Goal: Task Accomplishment & Management: Use online tool/utility

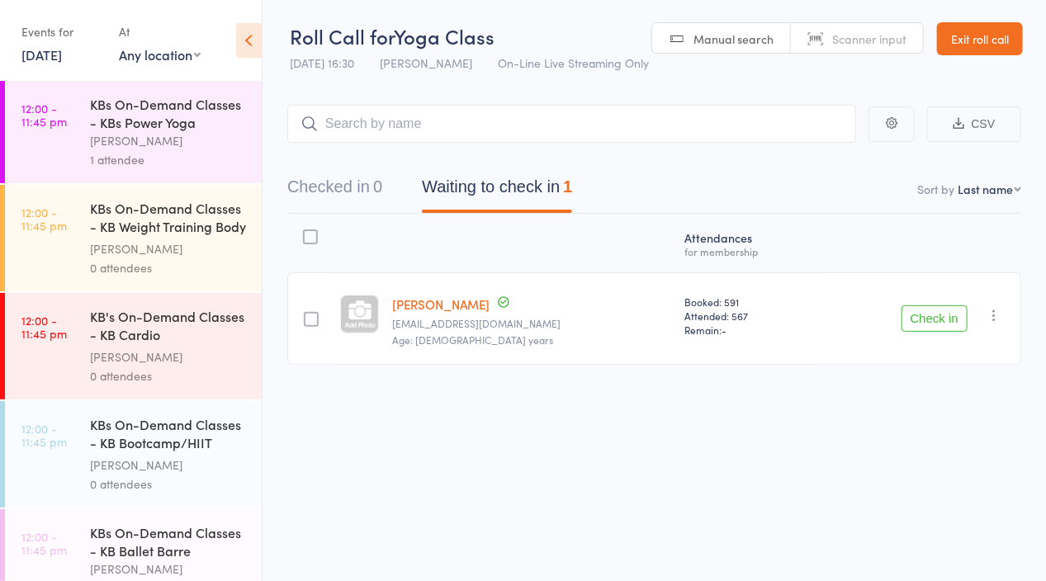
scroll to position [340, 0]
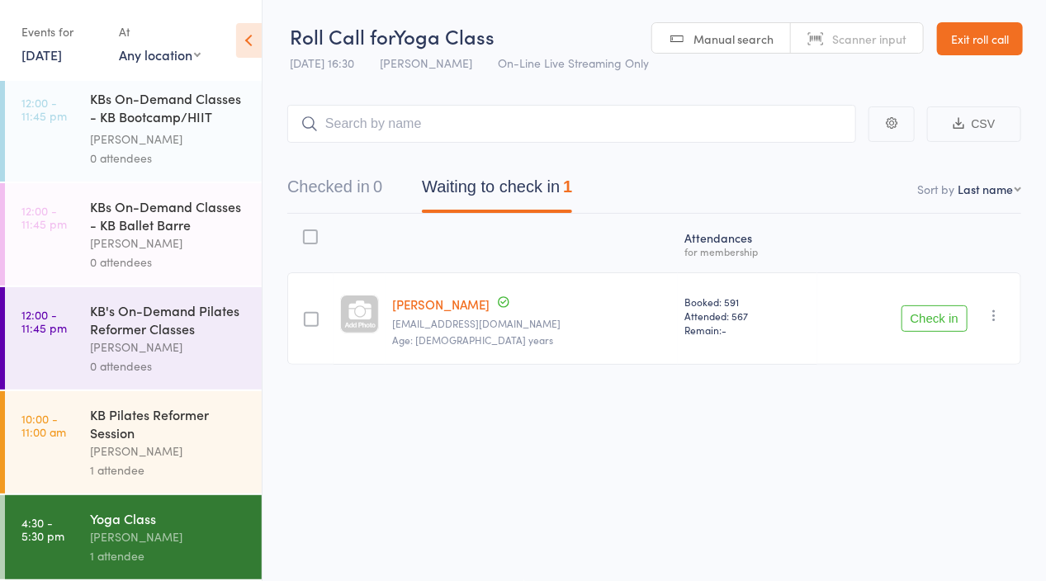
click at [319, 321] on div at bounding box center [311, 319] width 15 height 15
click at [307, 315] on input "checkbox" at bounding box center [307, 315] width 0 height 0
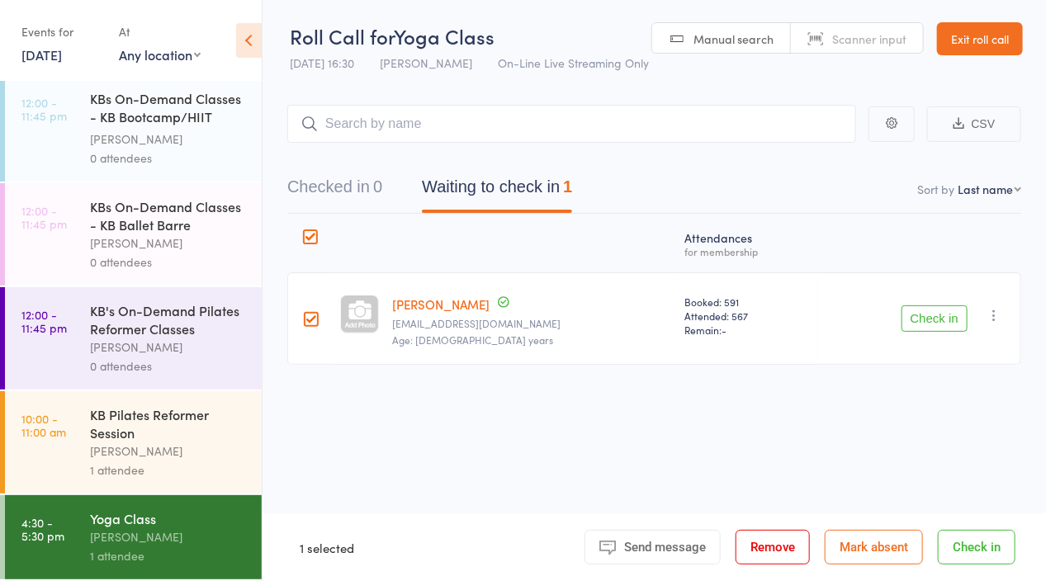
click at [947, 316] on button "Check in" at bounding box center [935, 319] width 66 height 26
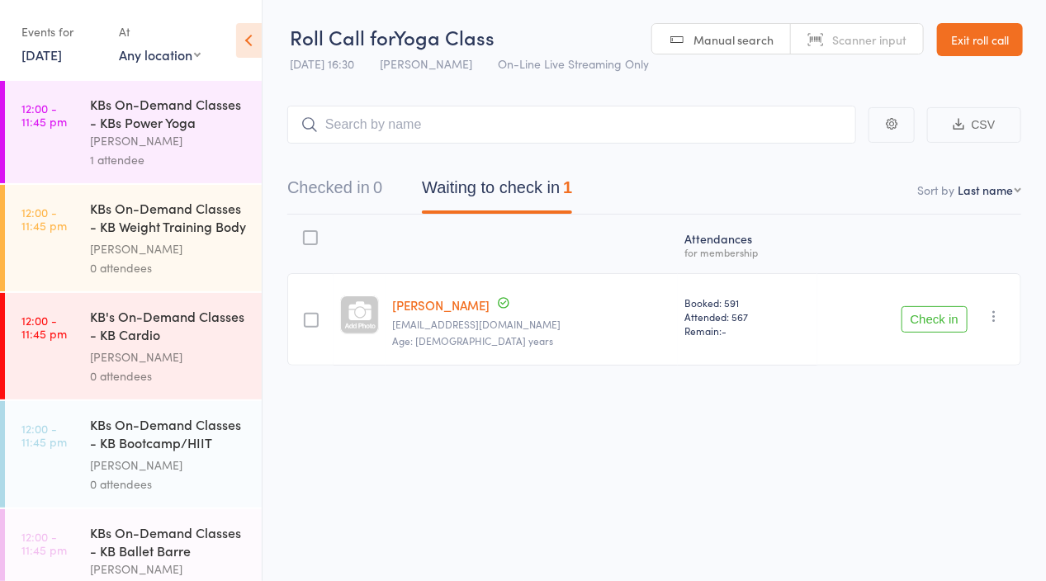
click at [319, 315] on div at bounding box center [311, 320] width 15 height 15
click at [307, 315] on input "checkbox" at bounding box center [307, 315] width 0 height 0
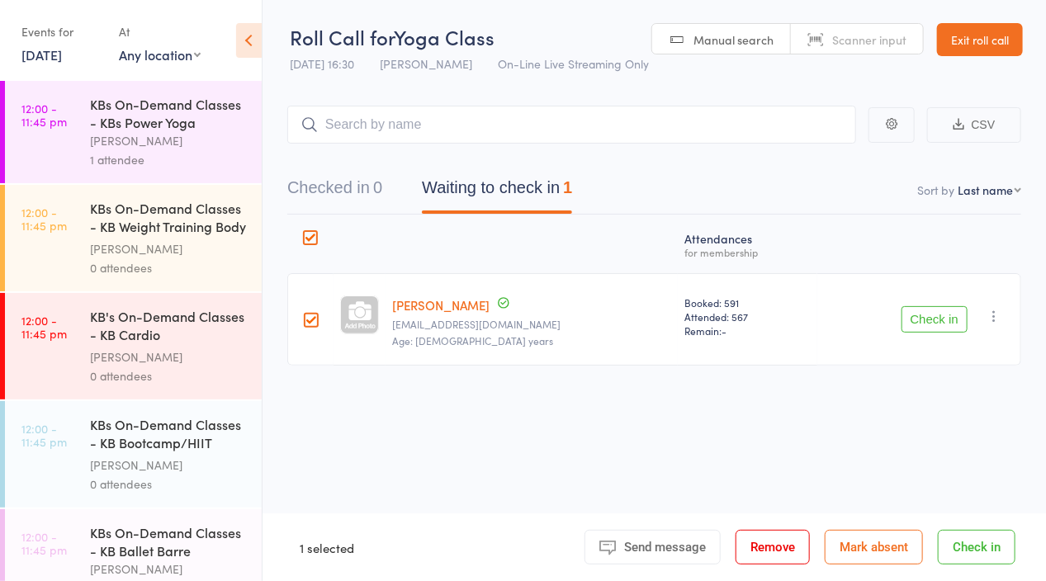
click at [930, 320] on button "Check in" at bounding box center [935, 319] width 66 height 26
